Goal: Task Accomplishment & Management: Complete application form

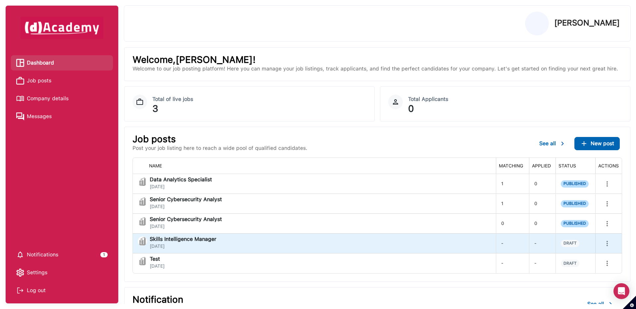
click at [608, 246] on icon "more" at bounding box center [607, 244] width 8 height 8
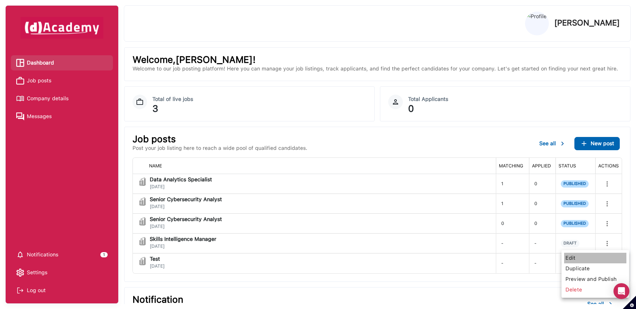
click at [592, 258] on span "Edit" at bounding box center [595, 258] width 62 height 11
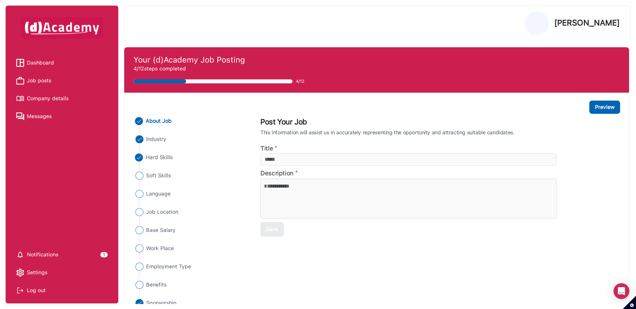
click at [169, 158] on span "Hard Skills" at bounding box center [159, 158] width 27 height 8
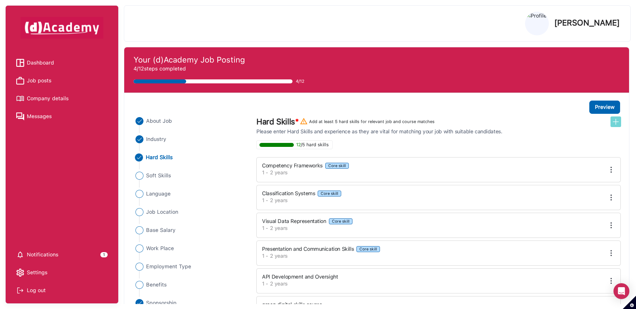
click at [618, 123] on img at bounding box center [616, 122] width 8 height 8
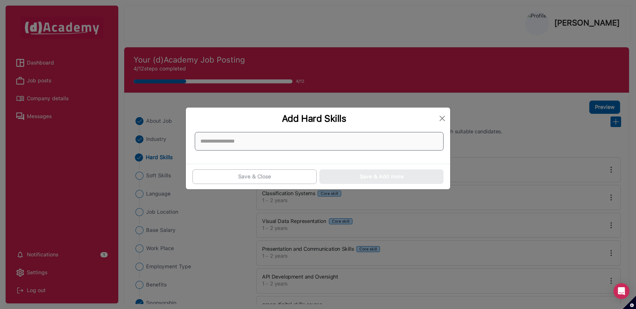
click at [424, 140] on input at bounding box center [319, 141] width 249 height 19
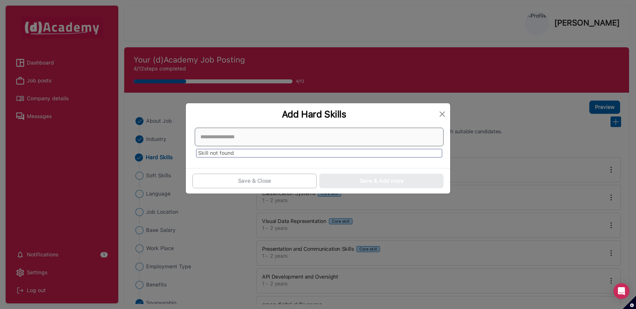
paste input "******"
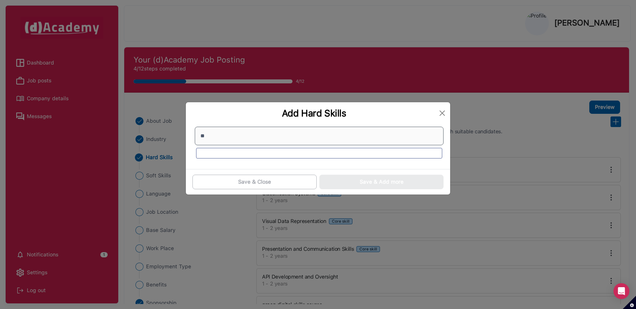
type input "*"
click at [440, 113] on button "Close" at bounding box center [442, 113] width 11 height 11
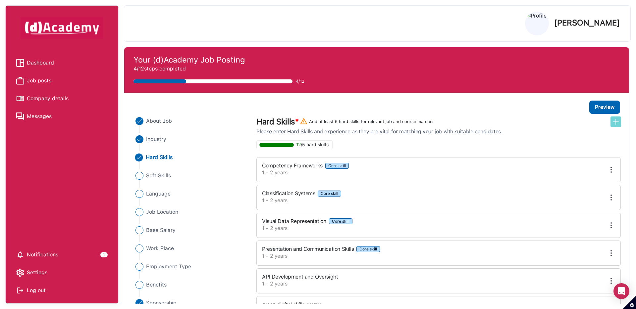
click at [615, 123] on img at bounding box center [616, 122] width 8 height 8
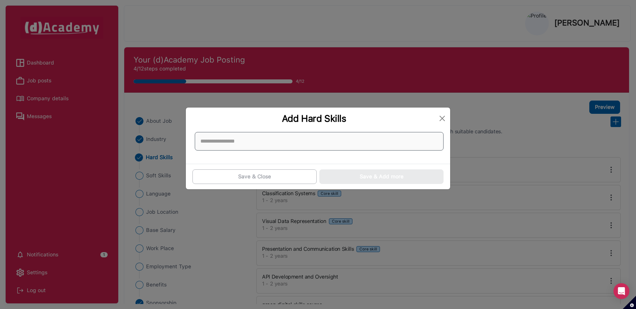
click at [408, 144] on input at bounding box center [319, 141] width 249 height 19
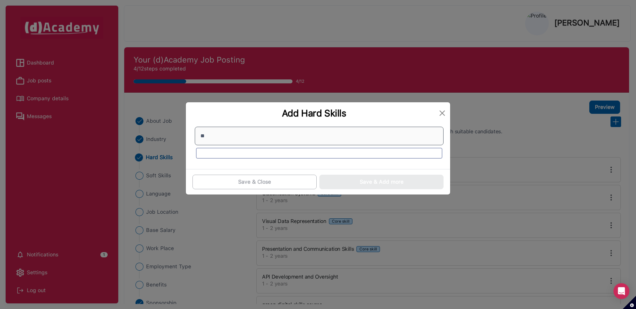
type input "*"
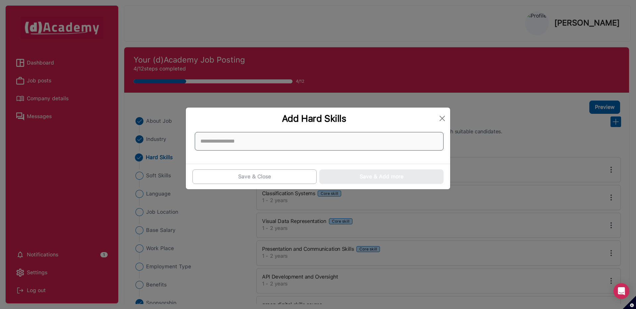
click at [340, 140] on input at bounding box center [319, 141] width 249 height 19
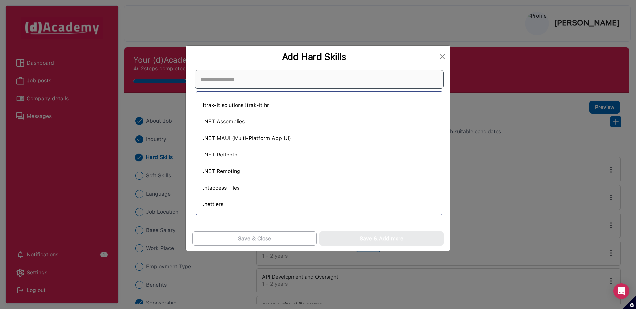
click at [354, 77] on input at bounding box center [319, 79] width 249 height 19
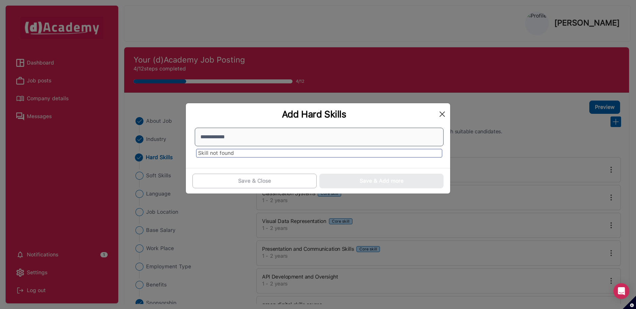
type input "**********"
click at [441, 112] on button "Close" at bounding box center [442, 114] width 11 height 11
